Goal: Check status

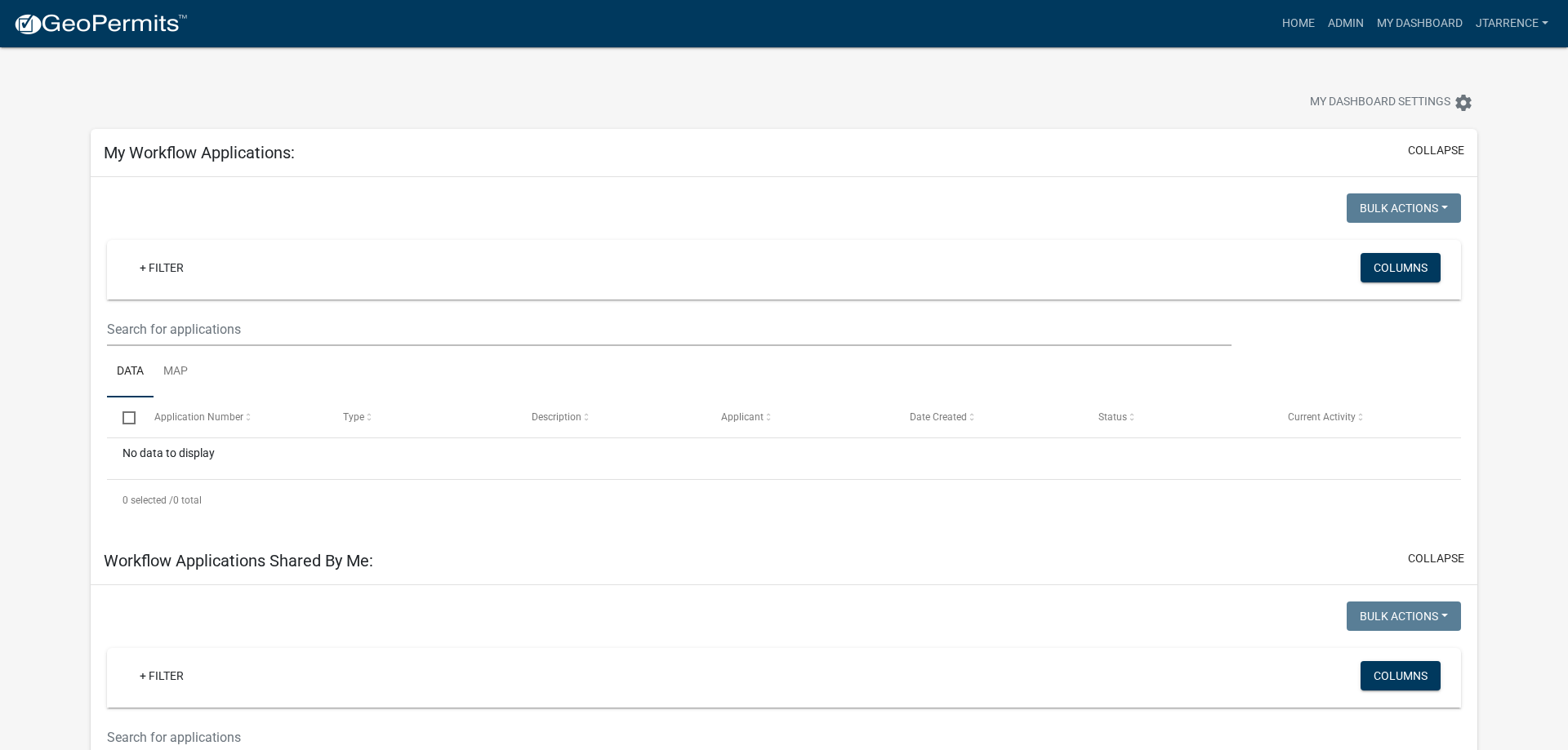
select select "3: 100"
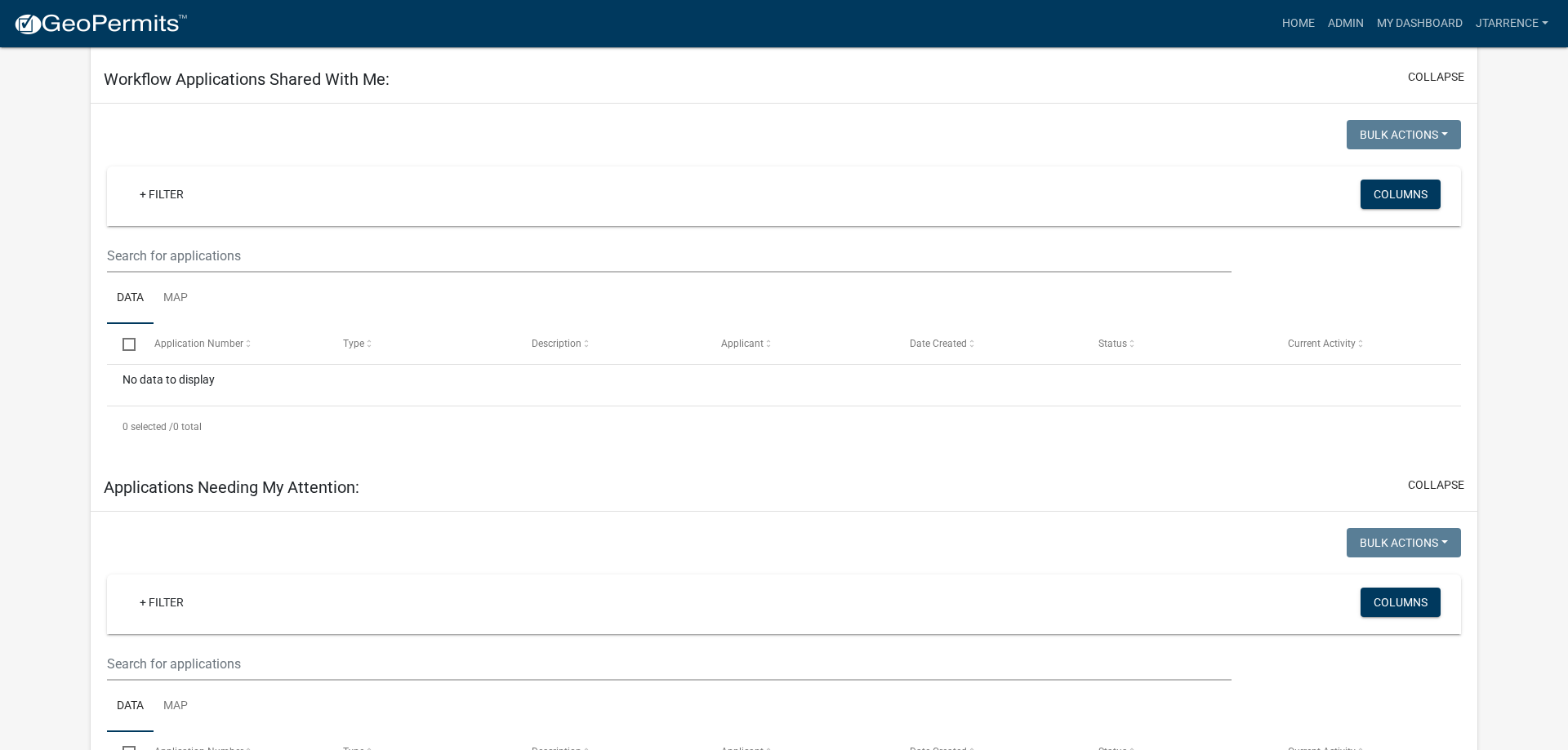
scroll to position [1582, 0]
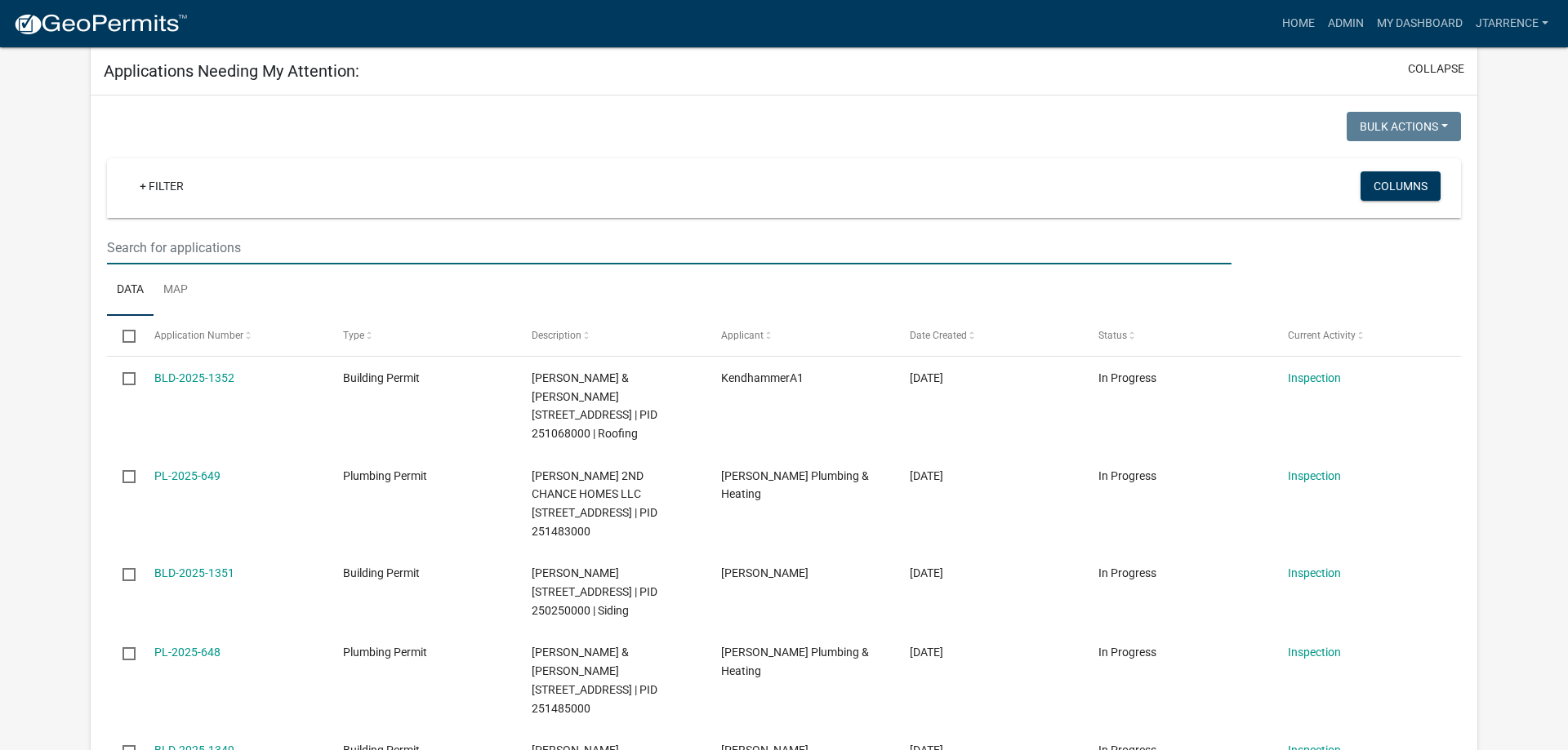
click at [276, 231] on input "text" at bounding box center [670, 248] width 1125 height 34
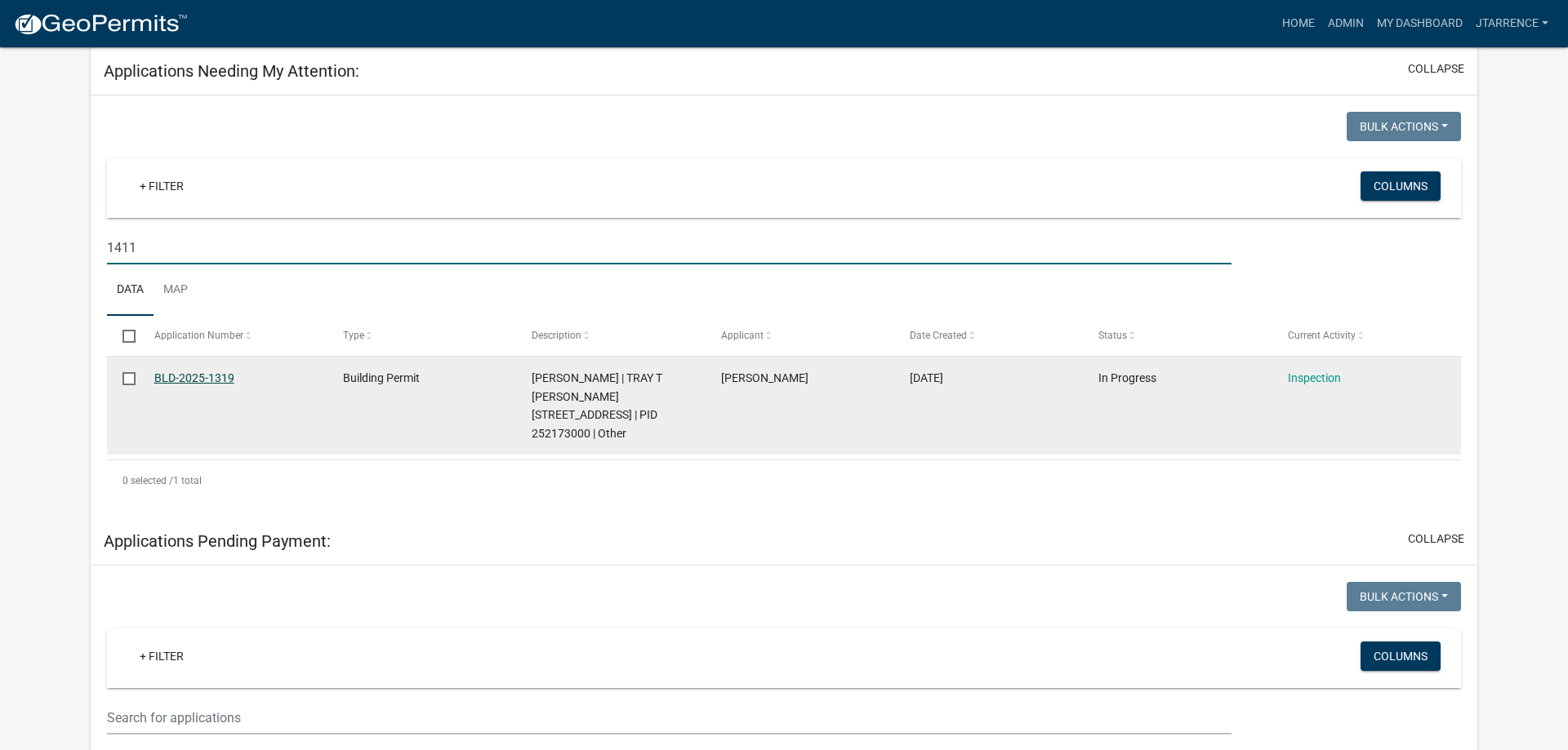
type input "1411"
click at [226, 372] on link "BLD-2025-1319" at bounding box center [194, 377] width 80 height 13
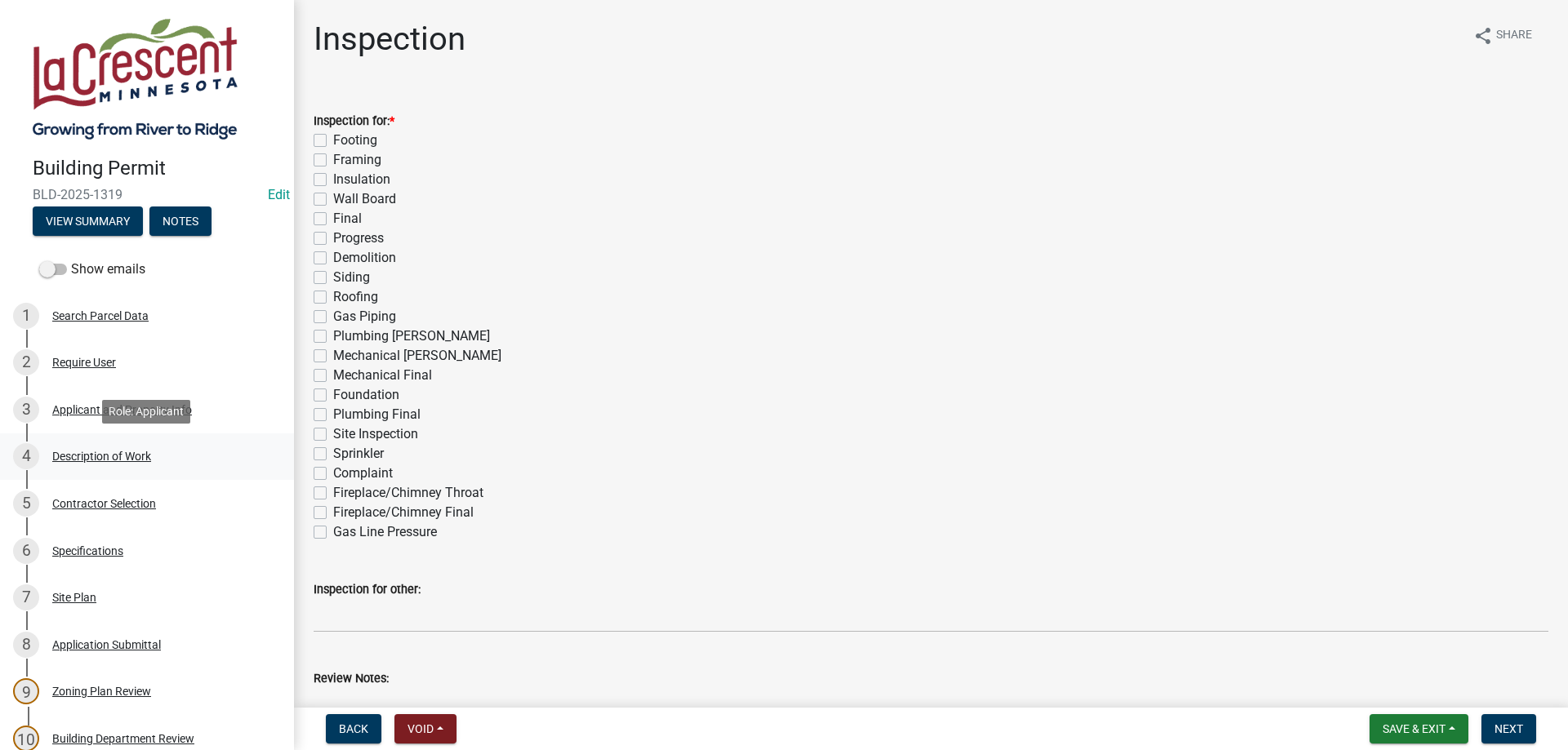
click at [94, 449] on div "4 Description of Work" at bounding box center [140, 456] width 254 height 26
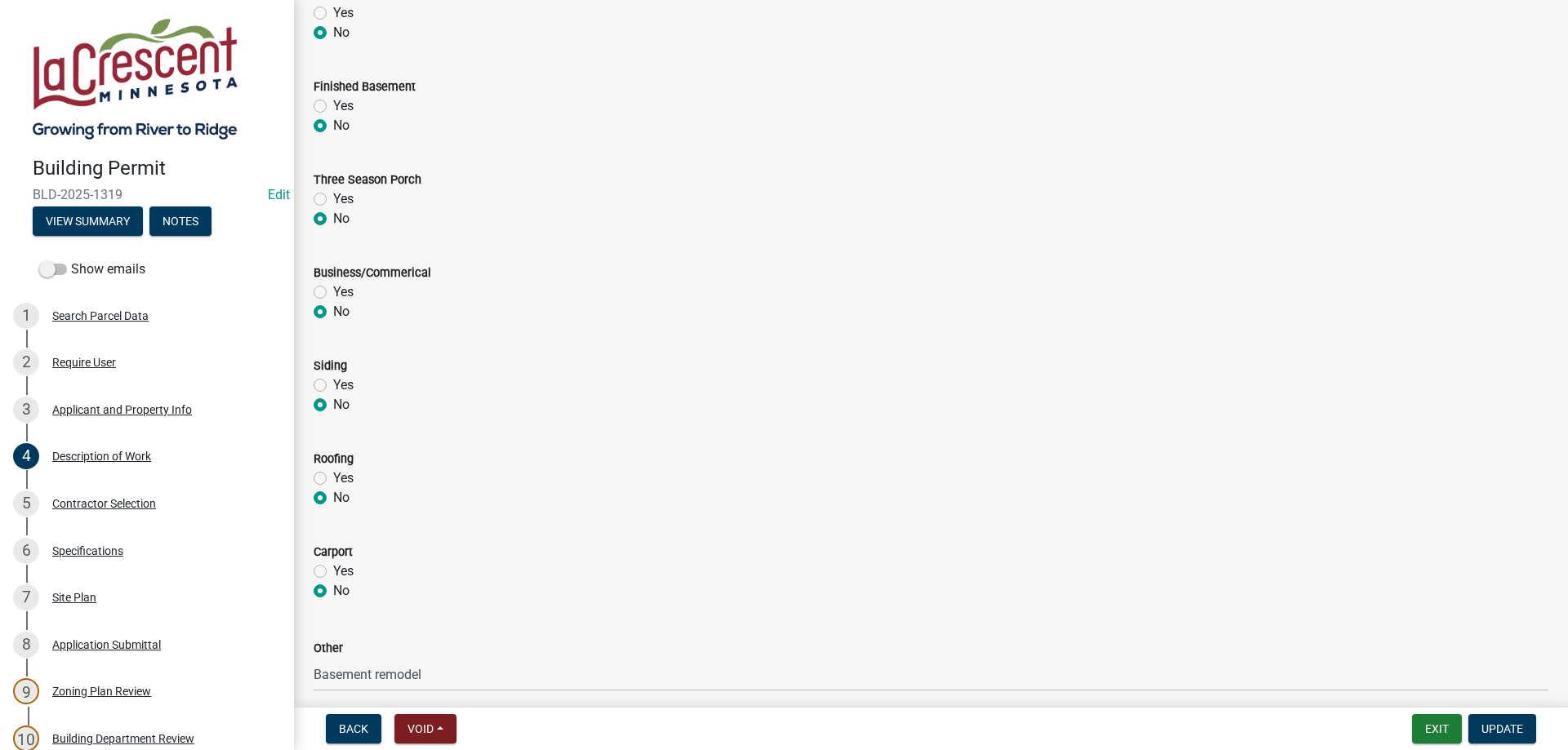
scroll to position [665, 0]
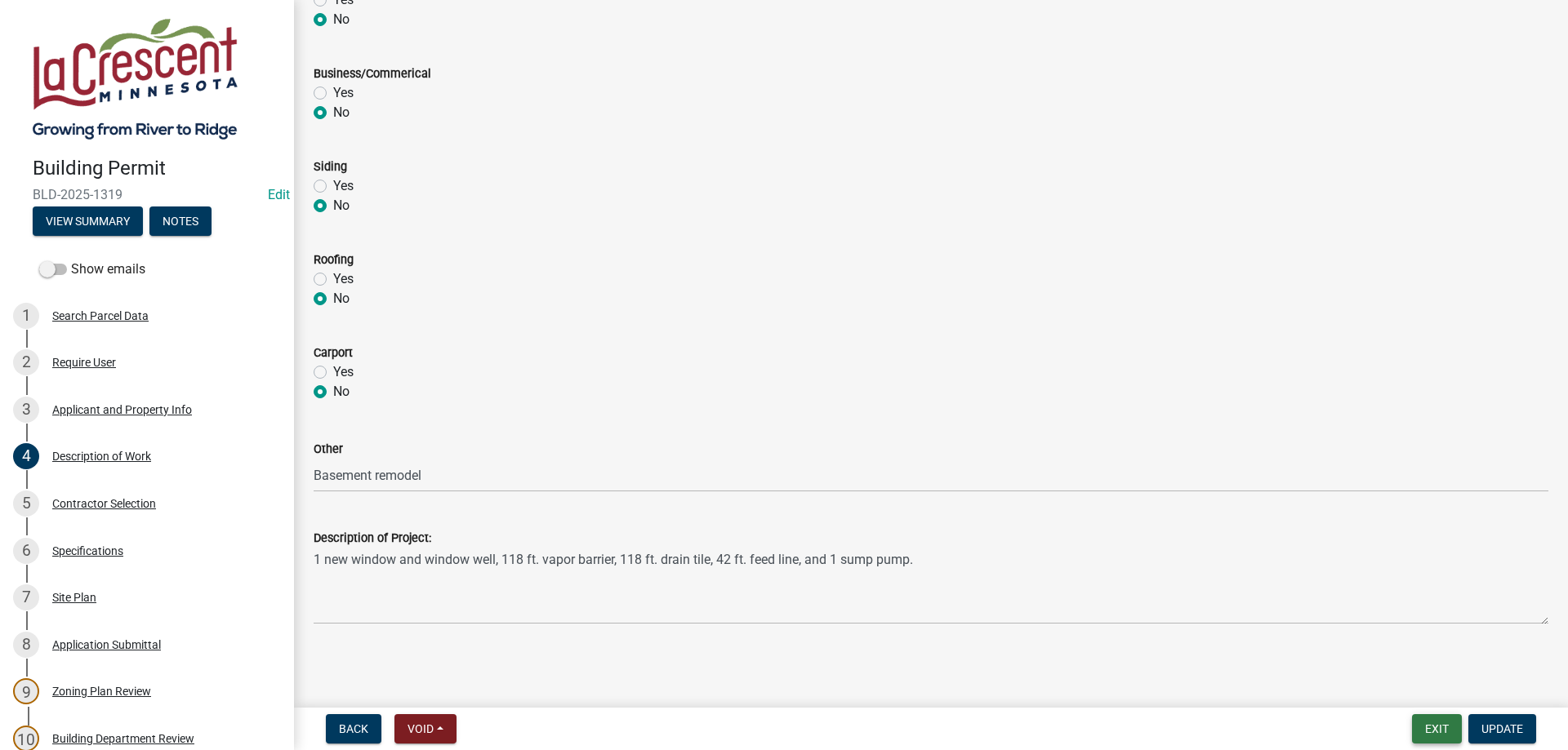
click at [1436, 728] on button "Exit" at bounding box center [1437, 729] width 50 height 30
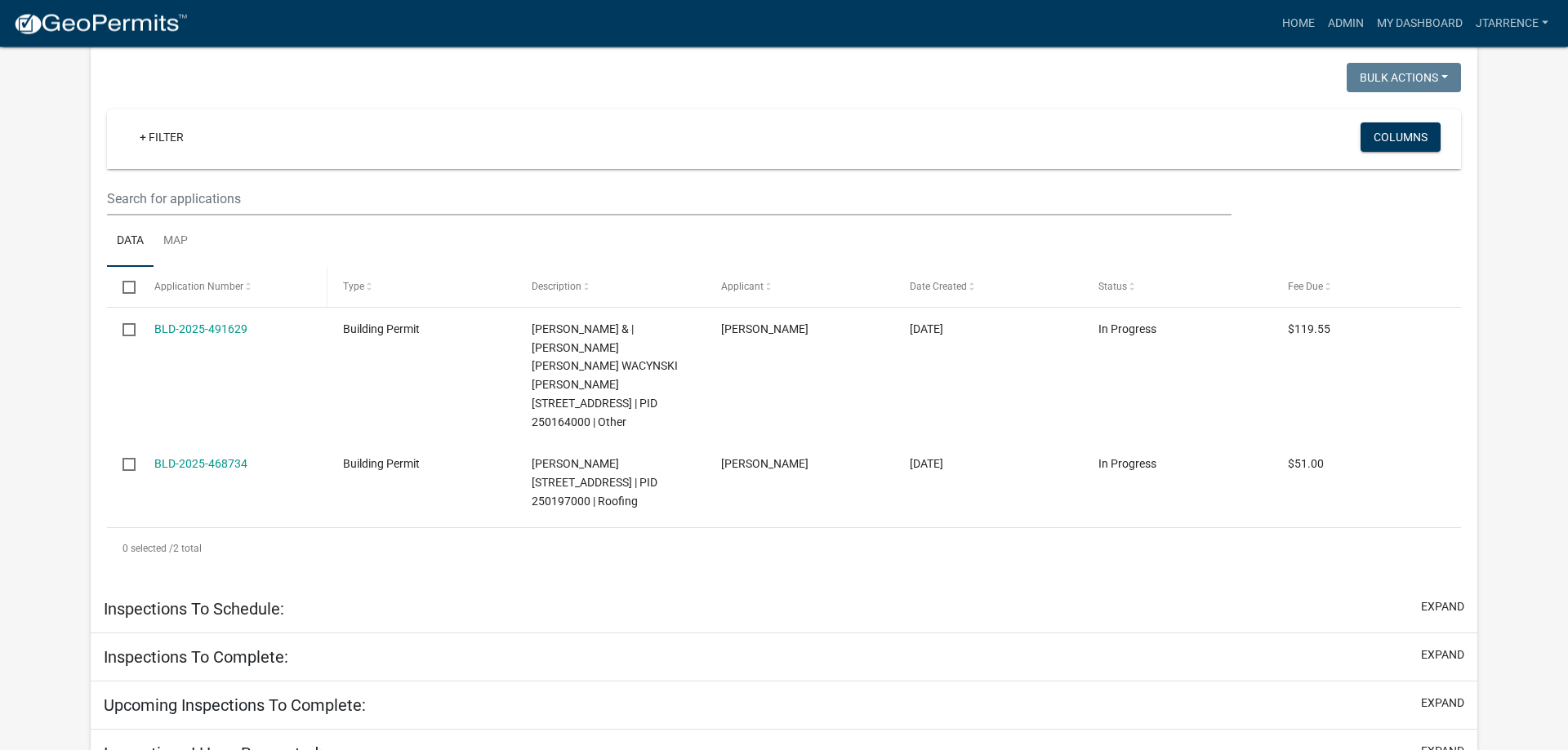
scroll to position [1019, 0]
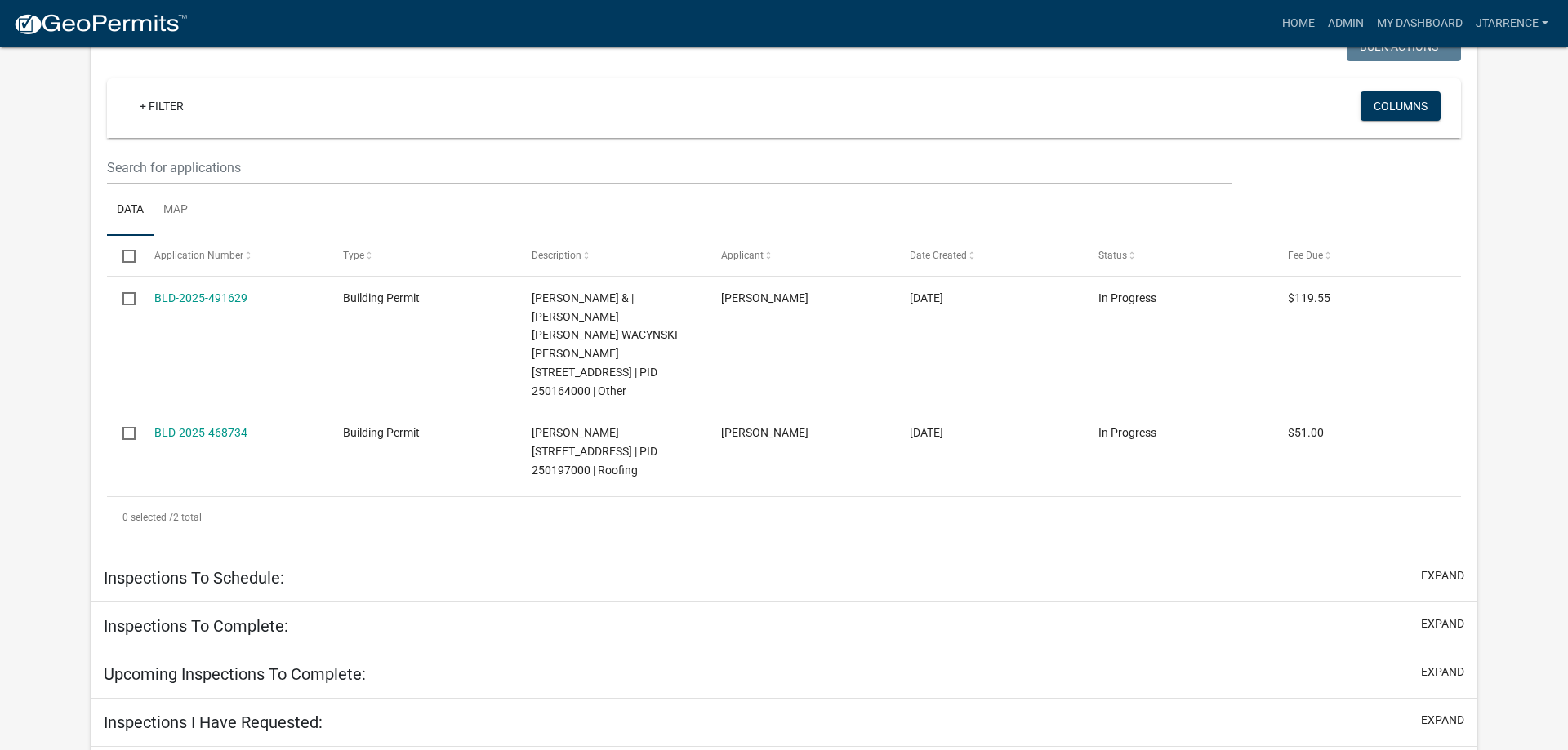
select select "3: 100"
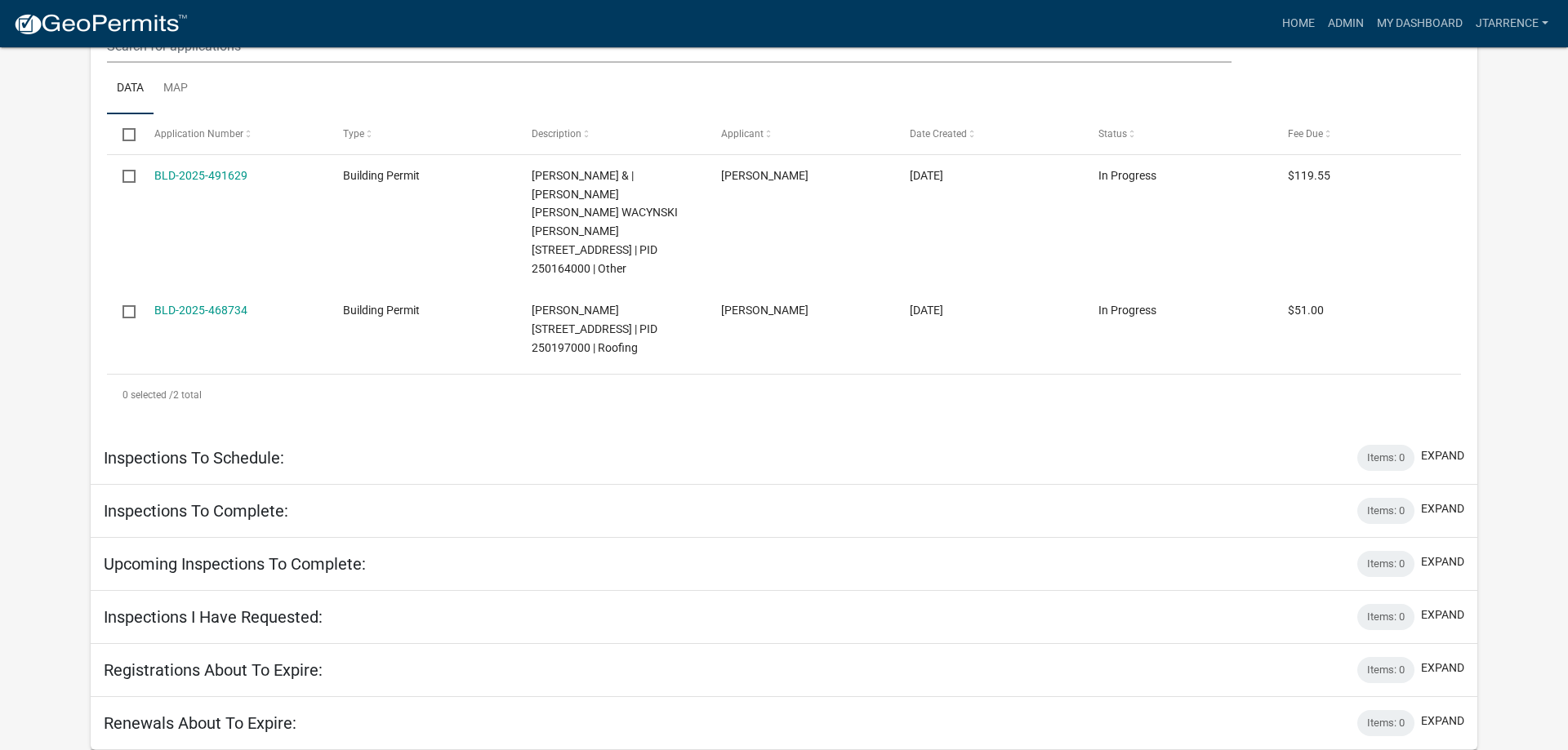
scroll to position [10564, 0]
